Goal: Transaction & Acquisition: Purchase product/service

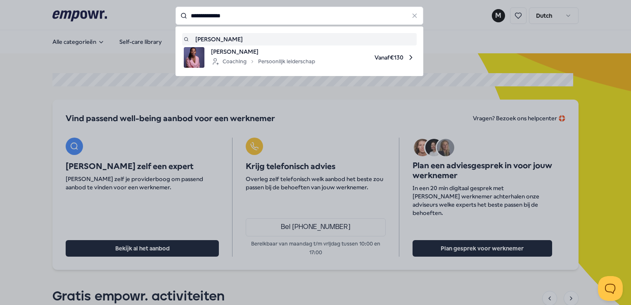
type input "**********"
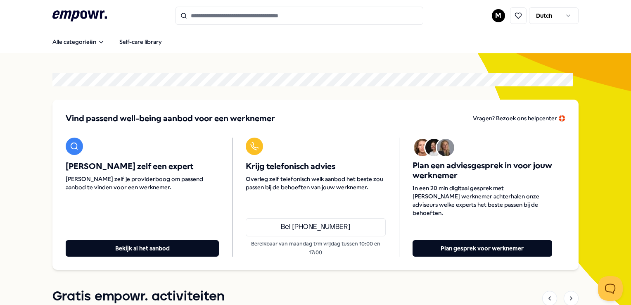
type input "**********"
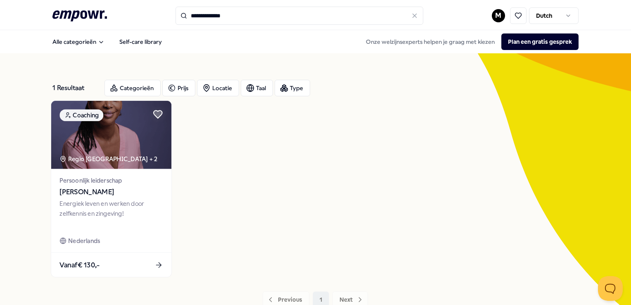
click at [73, 204] on div "Energiek leven en werken door zelfkennis en zingeving!" at bounding box center [111, 213] width 103 height 28
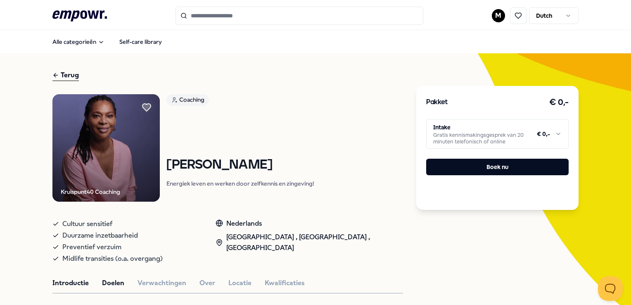
click at [109, 282] on button "Doelen" at bounding box center [113, 282] width 22 height 11
click at [142, 283] on button "Verwachtingen" at bounding box center [161, 282] width 49 height 11
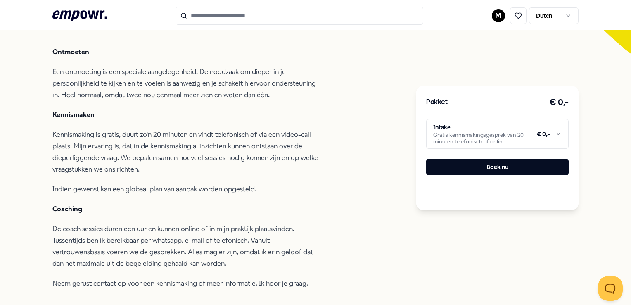
scroll to position [248, 0]
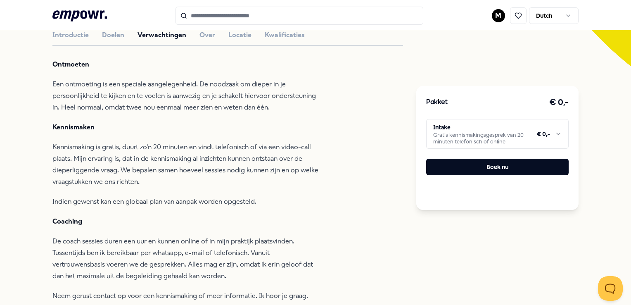
click at [521, 130] on html ".empowr-logo_svg__cls-1{fill:#03032f} M Dutch Alle categorieën Self-care librar…" at bounding box center [315, 152] width 631 height 305
click at [326, 181] on html ".empowr-logo_svg__cls-1{fill:#03032f} M Dutch Alle categorieën Self-care librar…" at bounding box center [315, 152] width 631 height 305
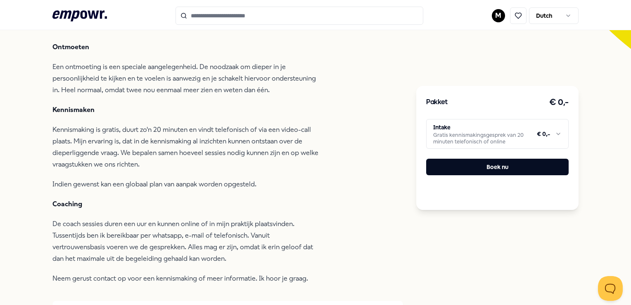
scroll to position [41, 0]
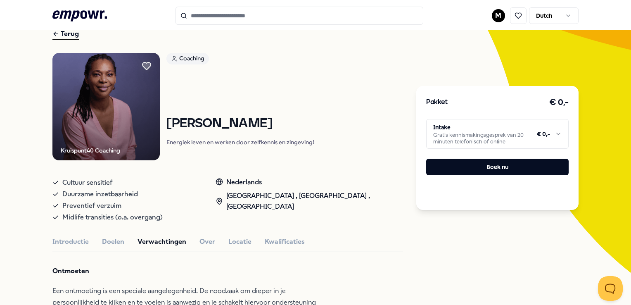
click at [235, 12] on input "Search for products, categories or subcategories" at bounding box center [299, 16] width 248 height 18
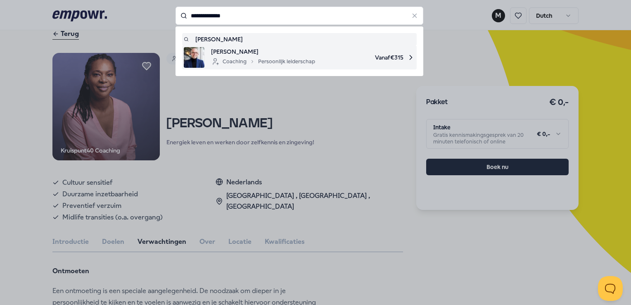
click at [321, 51] on span "Vanaf € 315" at bounding box center [367, 57] width 93 height 21
type input "**********"
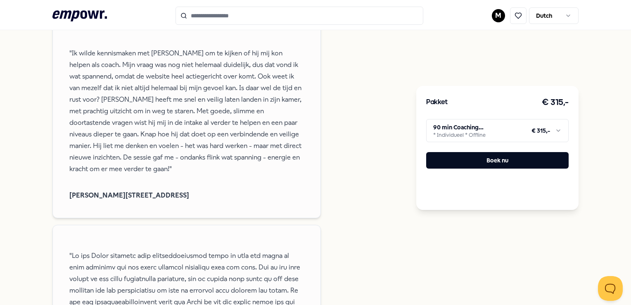
scroll to position [83, 0]
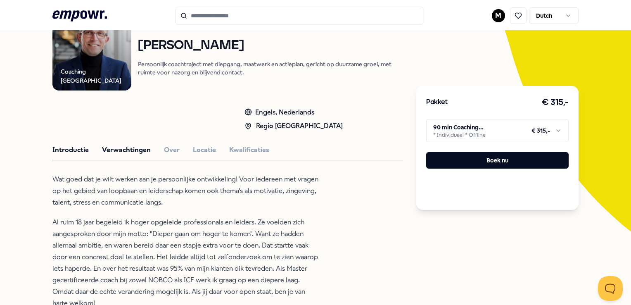
click at [123, 149] on button "Verwachtingen" at bounding box center [126, 149] width 49 height 11
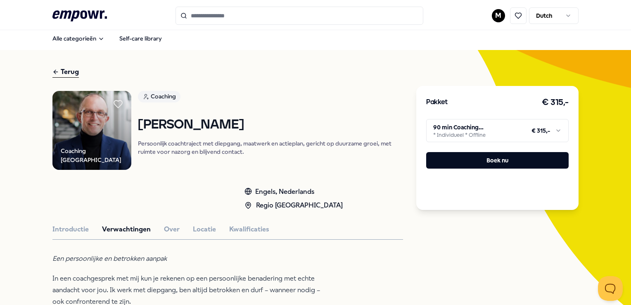
scroll to position [0, 0]
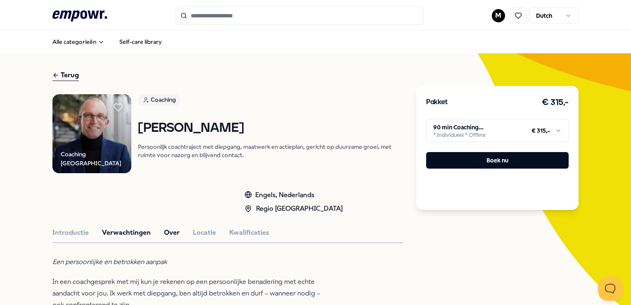
click at [170, 227] on button "Over" at bounding box center [172, 232] width 16 height 11
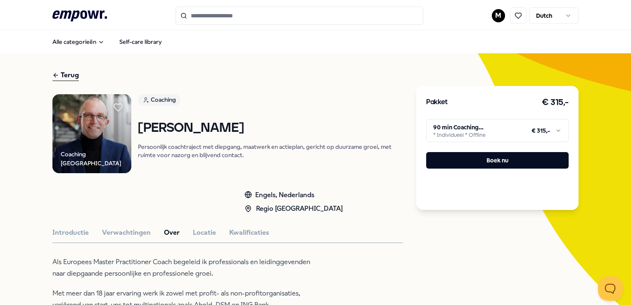
click at [215, 229] on div "Introductie Verwachtingen Over Locatie Kwalificaties" at bounding box center [227, 232] width 350 height 11
click at [206, 229] on button "Locatie" at bounding box center [204, 232] width 23 height 11
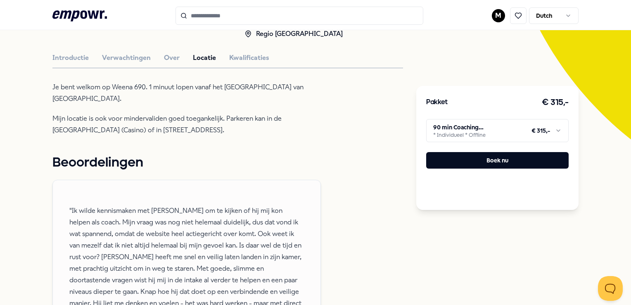
scroll to position [83, 0]
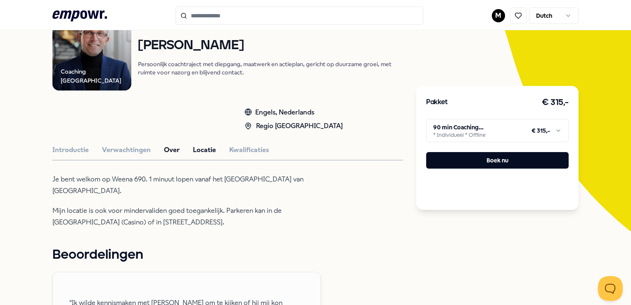
click at [170, 148] on button "Over" at bounding box center [172, 149] width 16 height 11
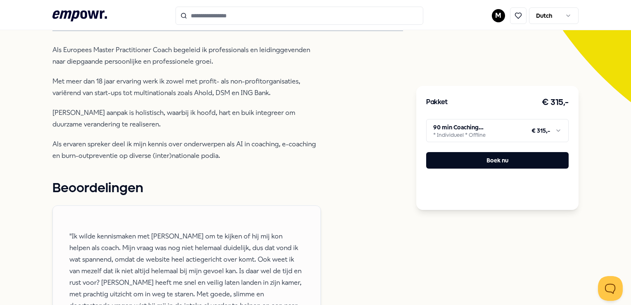
scroll to position [248, 0]
